Goal: Task Accomplishment & Management: Complete application form

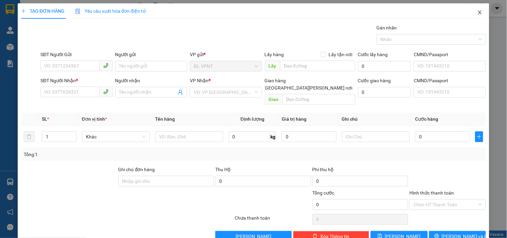
click at [478, 14] on icon "close" at bounding box center [480, 12] width 5 height 5
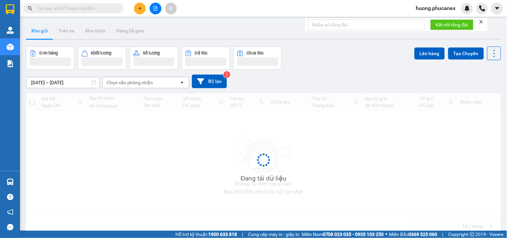
click at [91, 9] on input "text" at bounding box center [76, 8] width 79 height 7
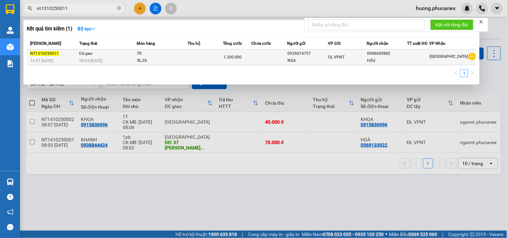
type input "nt1310250011"
click at [262, 61] on td at bounding box center [269, 57] width 36 height 16
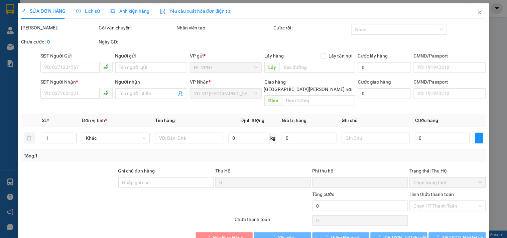
type input "0939674757"
type input "NGA"
type input "0908609882"
type input "HẬU"
type input "0"
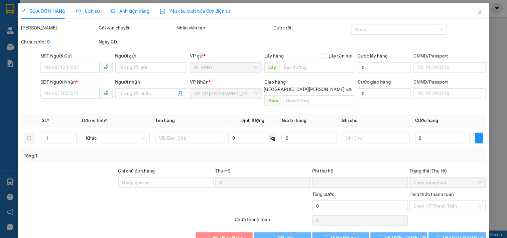
type input "1.300.000"
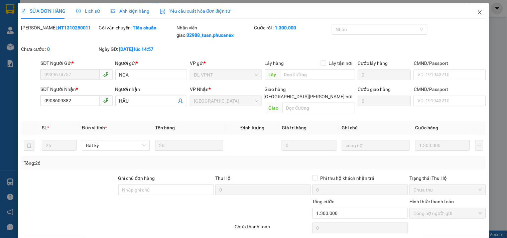
click at [478, 14] on icon "close" at bounding box center [480, 12] width 5 height 5
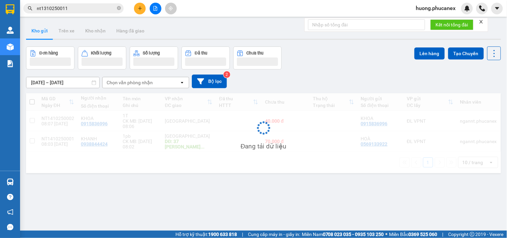
click at [86, 8] on input "nt1310250011" at bounding box center [76, 8] width 79 height 7
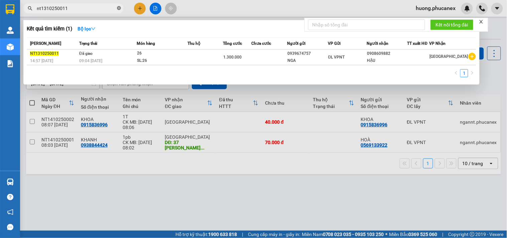
click at [119, 7] on icon "close-circle" at bounding box center [119, 8] width 4 height 4
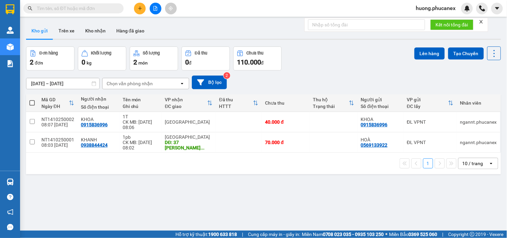
click at [73, 8] on input "text" at bounding box center [76, 8] width 79 height 7
paste input "0928666686"
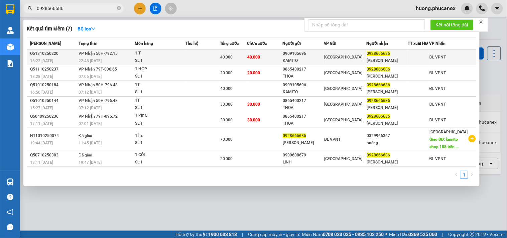
type input "0928666686"
click at [154, 60] on div "SL: 1" at bounding box center [160, 60] width 50 height 7
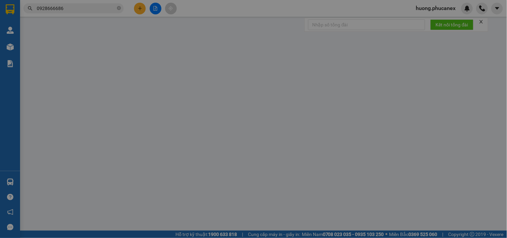
type input "0909105696"
type input "KAMITO"
type input "0928666686"
type input "[PERSON_NAME]"
type input "0"
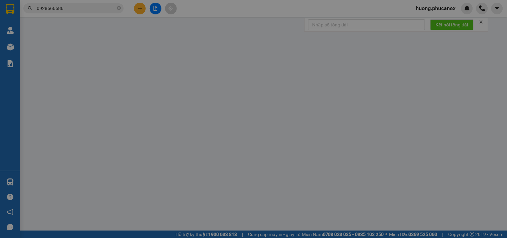
type input "40.000"
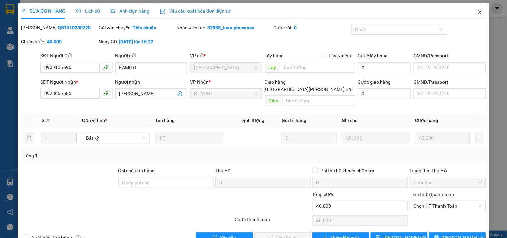
click at [471, 12] on span "Close" at bounding box center [480, 12] width 19 height 19
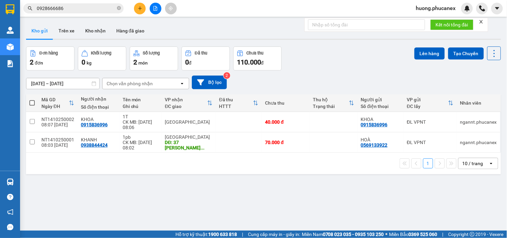
click at [87, 9] on input "0928666686" at bounding box center [76, 8] width 79 height 7
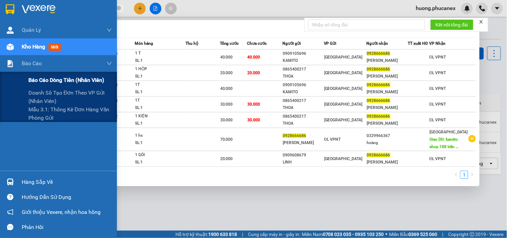
click at [41, 81] on span "Báo cáo dòng tiền (nhân viên)" at bounding box center [66, 80] width 76 height 8
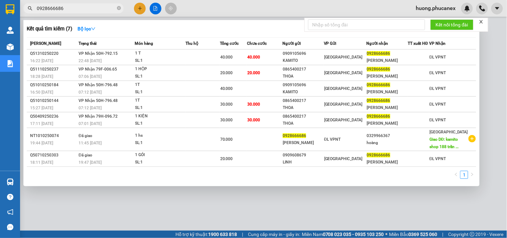
click at [116, 8] on span "0928666686" at bounding box center [73, 8] width 100 height 10
click at [118, 10] on icon "close-circle" at bounding box center [119, 8] width 4 height 4
